Goal: Task Accomplishment & Management: Use online tool/utility

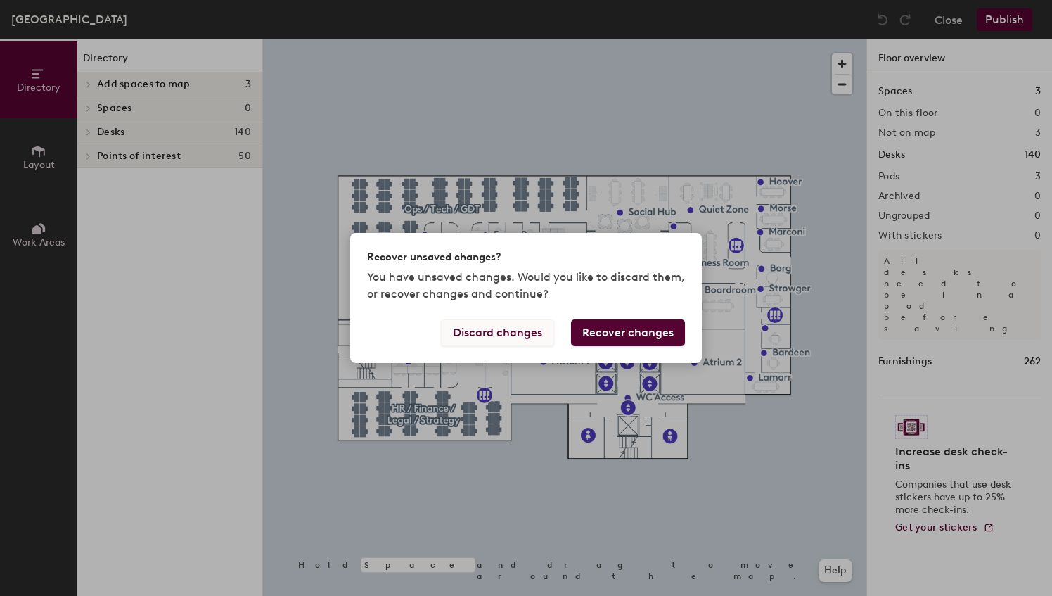
click at [525, 332] on button "Discard changes" at bounding box center [497, 332] width 113 height 27
